Goal: Transaction & Acquisition: Purchase product/service

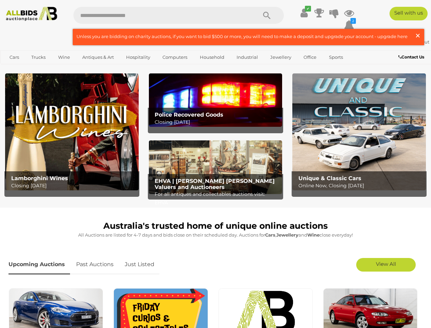
click at [416, 33] on span "×" at bounding box center [418, 35] width 6 height 13
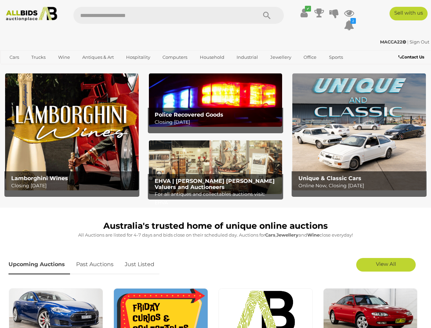
click at [147, 12] on input "text" at bounding box center [161, 15] width 177 height 17
type input "*"
type input "****"
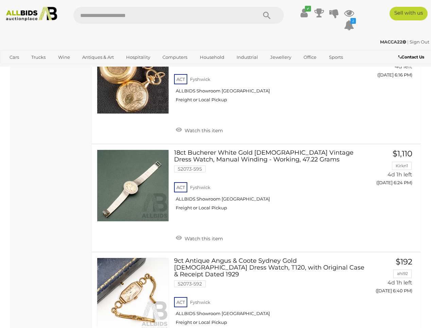
scroll to position [2121, 0]
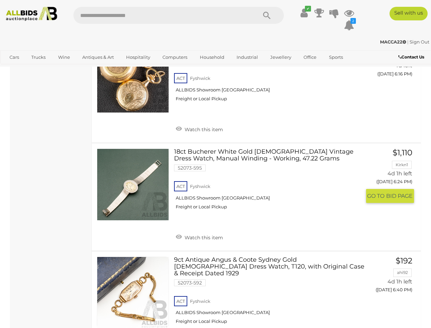
click at [201, 149] on link "18ct Bucherer White Gold Ladies Vintage Dress Watch, Manual Winding - Working, …" at bounding box center [270, 182] width 182 height 66
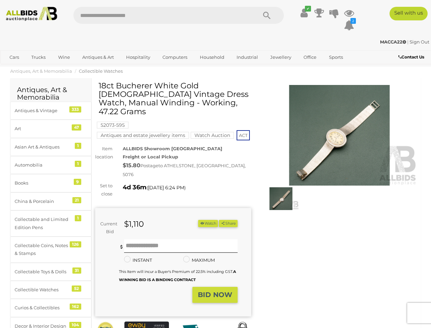
click at [357, 132] on img at bounding box center [339, 135] width 156 height 101
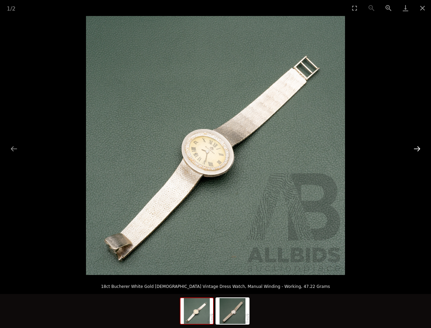
click at [418, 153] on button "Next slide" at bounding box center [417, 148] width 14 height 13
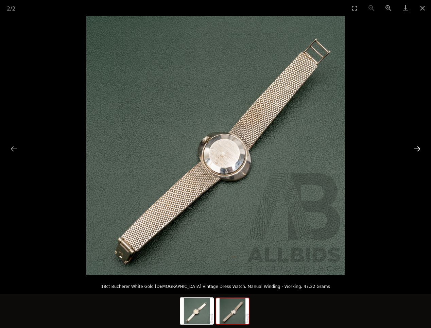
click at [418, 152] on button "Next slide" at bounding box center [417, 148] width 14 height 13
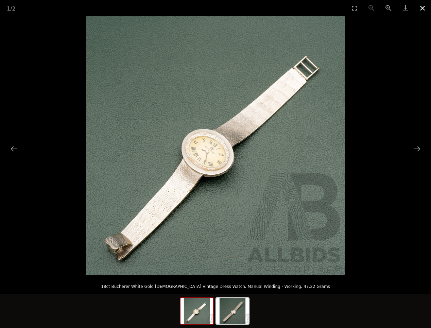
click at [424, 8] on button "Close gallery" at bounding box center [422, 8] width 17 height 16
